Goal: Find contact information: Find contact information

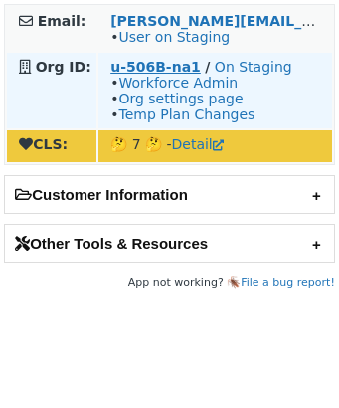
click at [155, 69] on strong "u-506B-na1" at bounding box center [155, 67] width 91 height 16
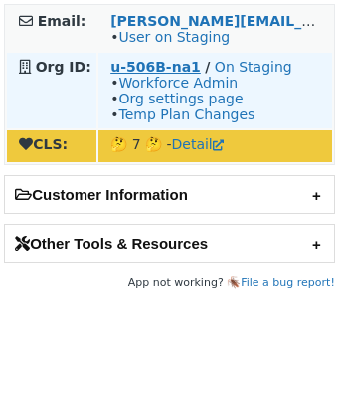
click at [154, 65] on strong "u-506B-na1" at bounding box center [155, 67] width 91 height 16
click at [167, 64] on strong "u-506B-na1" at bounding box center [155, 67] width 91 height 16
